Goal: Check status: Check status

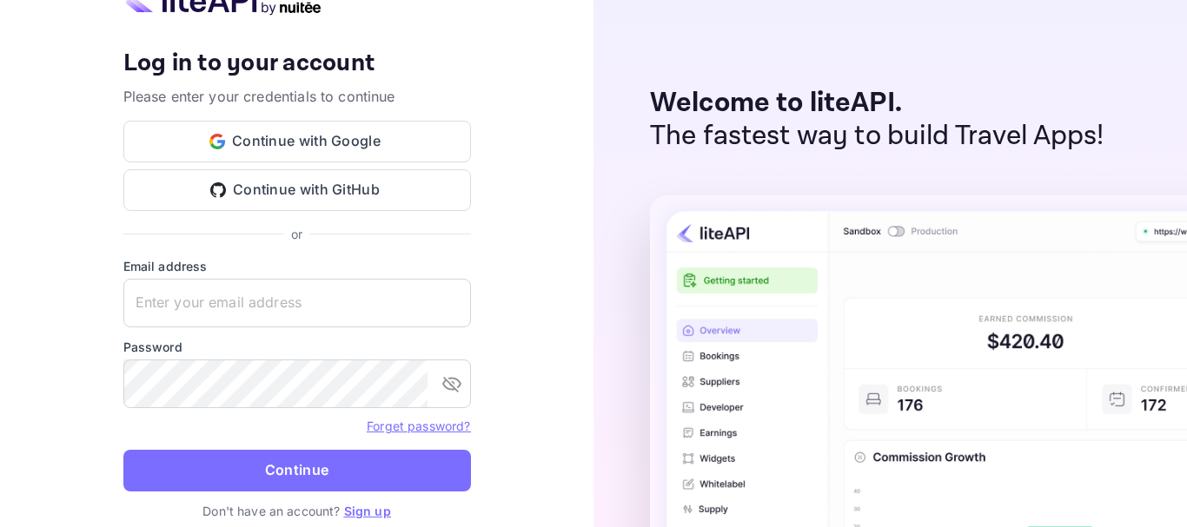
type input "[EMAIL_ADDRESS][DOMAIN_NAME]"
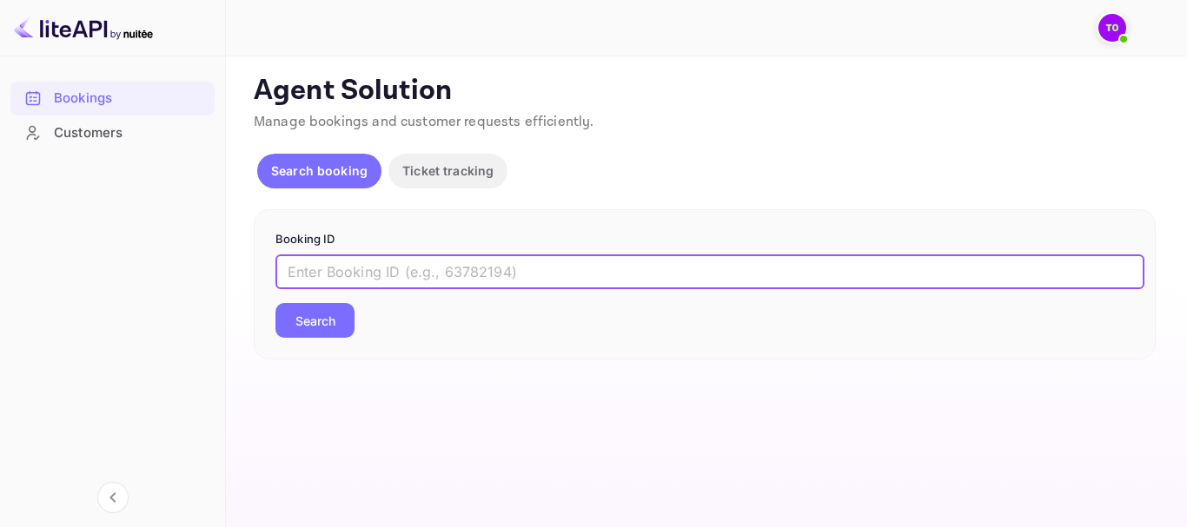
click at [351, 284] on input "text" at bounding box center [709, 272] width 869 height 35
paste input "brFHZQ4Rd"
type input "brFHZQ4Rd"
click at [328, 324] on button "Search" at bounding box center [314, 320] width 79 height 35
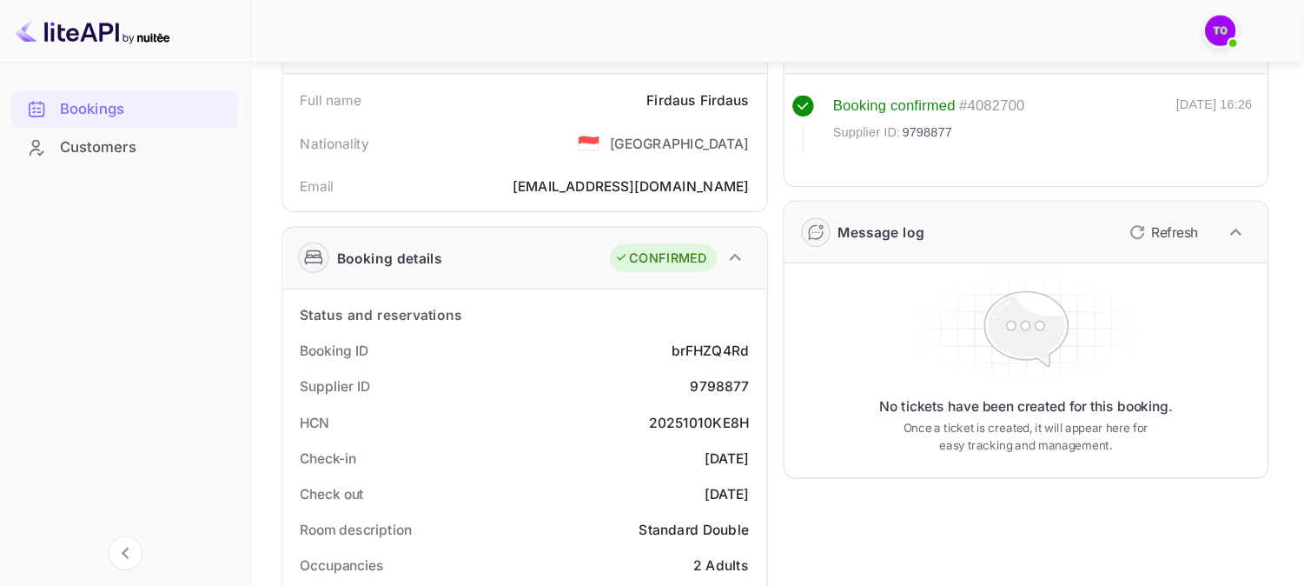
scroll to position [87, 0]
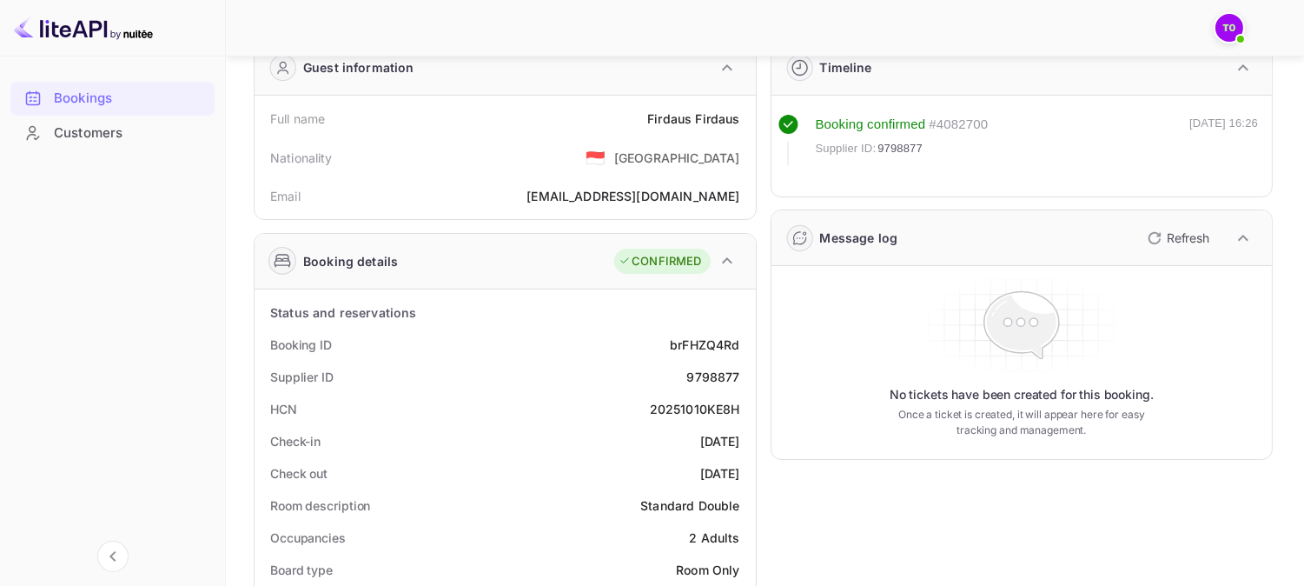
drag, startPoint x: 1130, startPoint y: 0, endPoint x: 487, endPoint y: 196, distance: 671.5
click at [487, 196] on div "Email [EMAIL_ADDRESS][DOMAIN_NAME]" at bounding box center [505, 196] width 487 height 32
